Goal: Task Accomplishment & Management: Complete application form

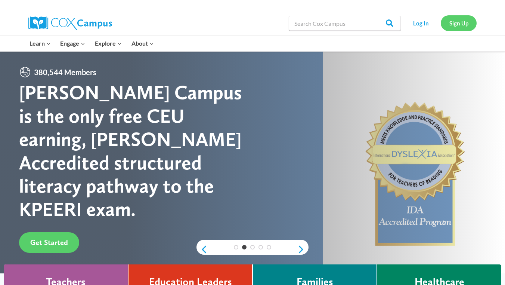
click at [463, 24] on link "Sign Up" at bounding box center [459, 22] width 36 height 15
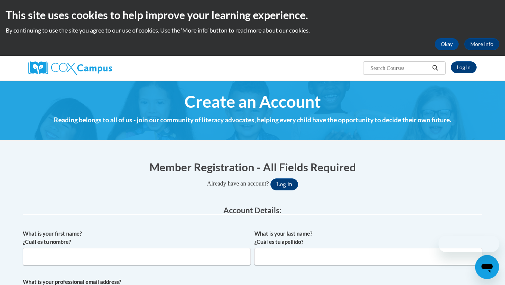
scroll to position [186, 0]
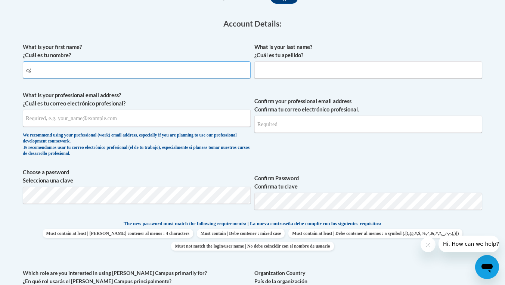
type input "z"
type input "Gracie"
type input "Payne"
click at [117, 129] on span "What is your professional email address? ¿Cuál es tu correo electrónico profesi…" at bounding box center [137, 125] width 228 height 69
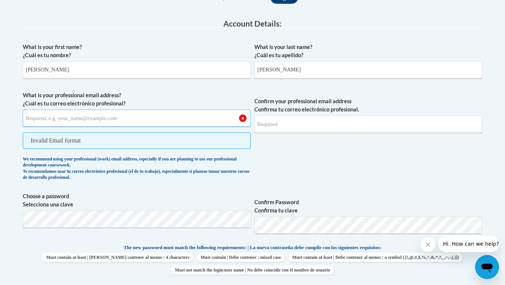
paste input "payneg2@vcu.edu"
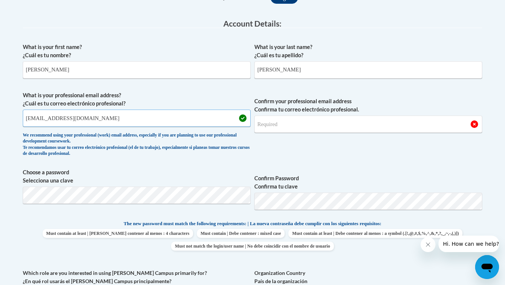
type input "payneg2@vcu.edu"
click at [282, 122] on input "Confirm your professional email address Confirma tu correo electrónico profesio…" at bounding box center [368, 123] width 228 height 17
type input "payneg2@vcu.edu"
click at [168, 189] on div "Member Registration - All Fields Required Already have an account? Log in Prefe…" at bounding box center [252, 253] width 459 height 561
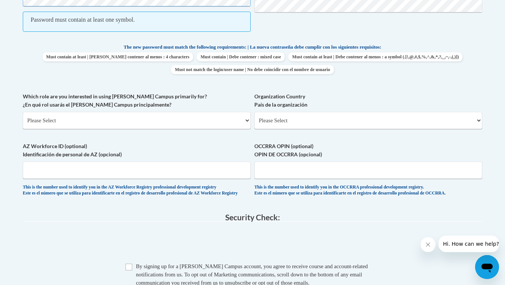
scroll to position [355, 0]
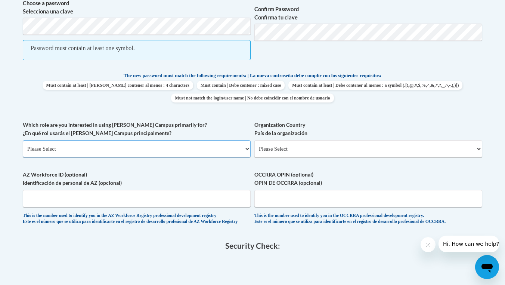
select select "5a18ea06-2b54-4451-96f2-d152daf9eac5"
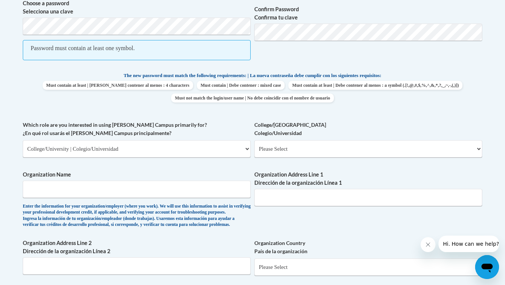
click at [273, 136] on span "College/University Colegio/Universidad Please Select College/University Staff |…" at bounding box center [368, 139] width 228 height 37
select select "99b32b07-cffc-426c-8bf6-0cd77760d84b"
type input "VCU"
paste input "1000 Floyd Ave, Richmond, VA 23284"
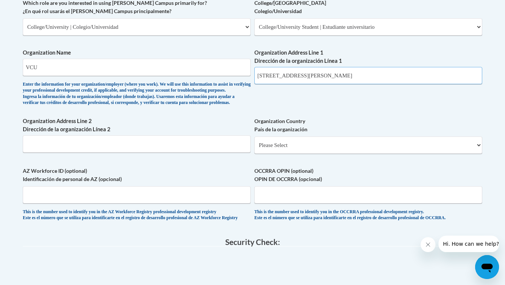
type input "1000 Floyd Ave, Richmond, VA 23284"
select select "ad49bcad-a171-4b2e-b99c-48b446064914"
select select
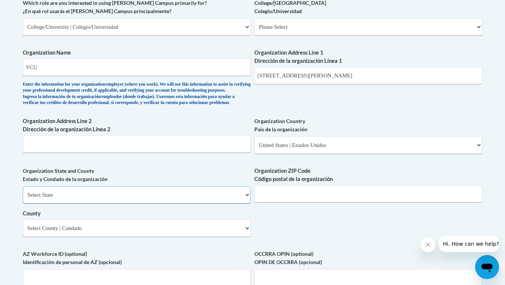
select select "Virginia"
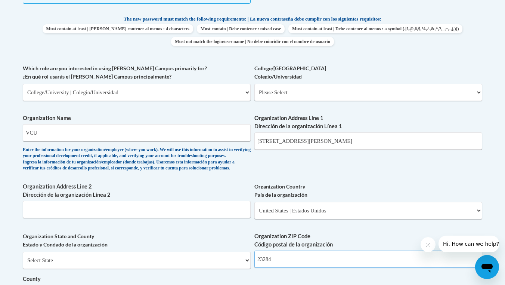
scroll to position [333, 0]
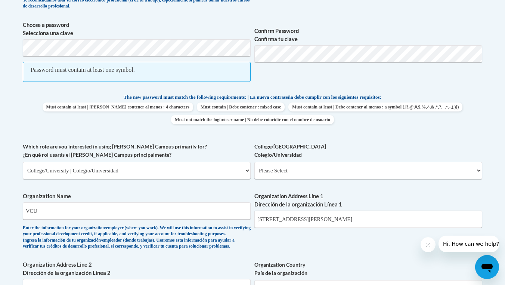
type input "23284"
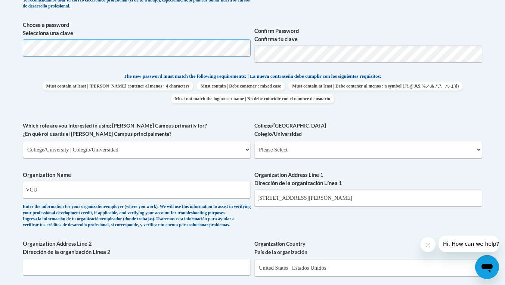
click at [10, 50] on body "This site uses cookies to help improve your learning experience. By continuing …" at bounding box center [252, 223] width 505 height 1112
click at [497, 112] on body "This site uses cookies to help improve your learning experience. By continuing …" at bounding box center [252, 223] width 505 height 1112
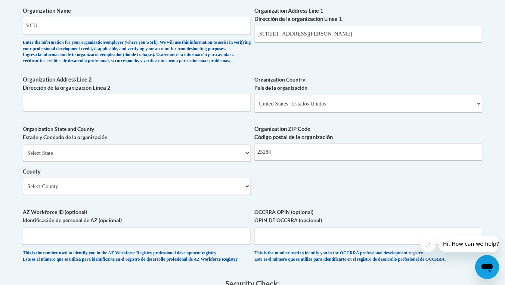
scroll to position [563, 0]
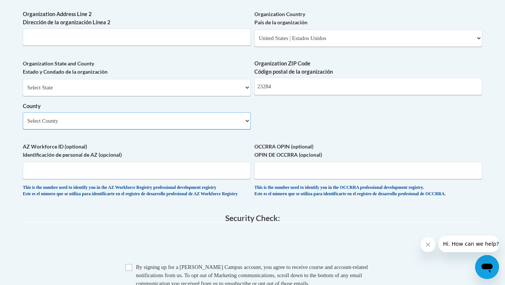
select select "Richmond"
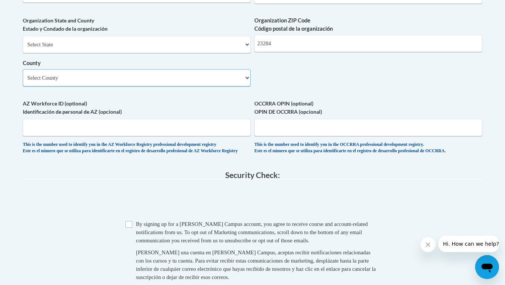
scroll to position [663, 0]
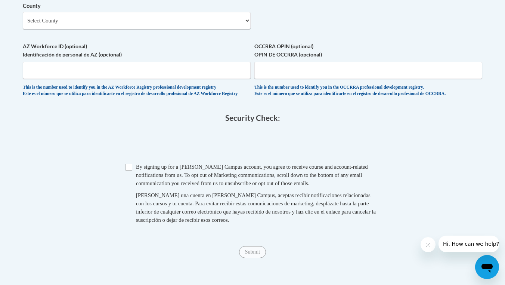
click at [129, 169] on input "Checkbox" at bounding box center [128, 167] width 7 height 7
checkbox input "true"
click at [254, 252] on input "Submit" at bounding box center [252, 252] width 27 height 12
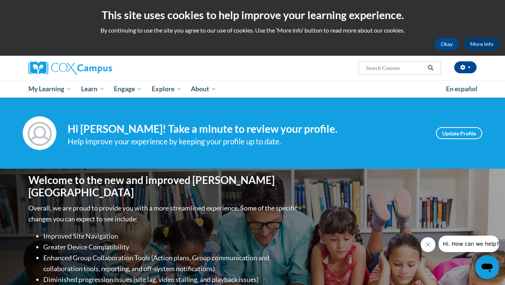
click at [256, 135] on h4 "Hi [PERSON_NAME]! Take a minute to review your profile." at bounding box center [246, 128] width 357 height 13
click at [452, 134] on link "Update Profile" at bounding box center [459, 133] width 46 height 12
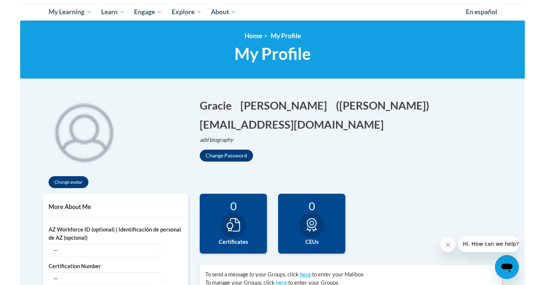
scroll to position [81, 0]
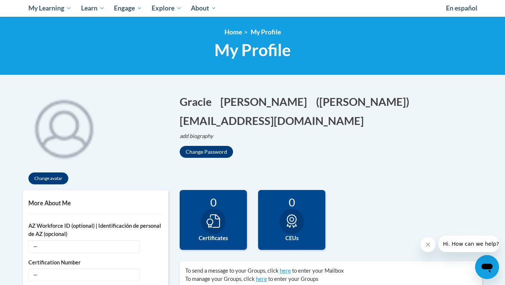
click at [425, 247] on button "Close message from company" at bounding box center [427, 244] width 15 height 15
